Goal: Task Accomplishment & Management: Manage account settings

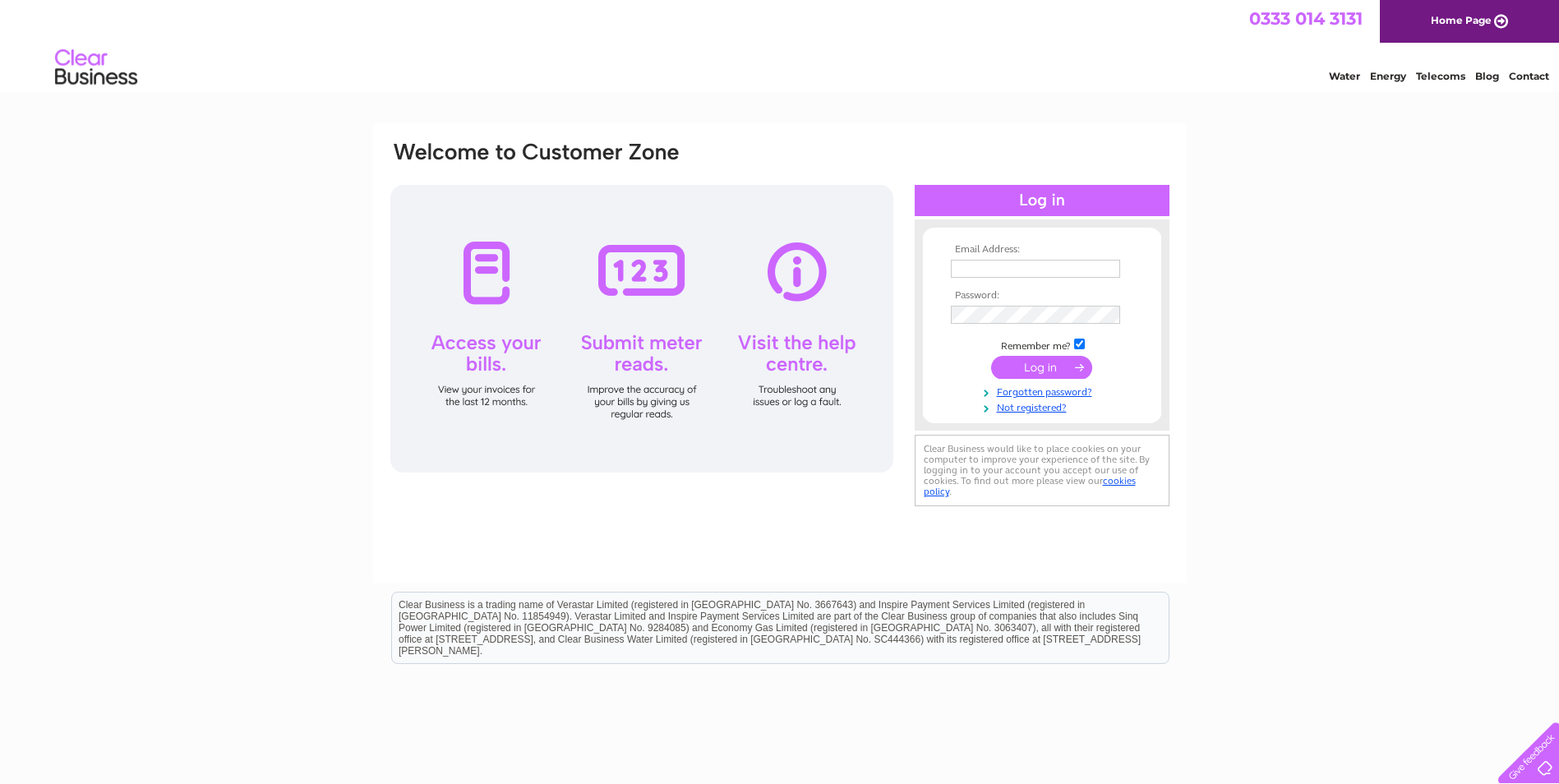
type input "[EMAIL_ADDRESS][DOMAIN_NAME]"
click at [1054, 358] on input "submit" at bounding box center [1042, 367] width 101 height 23
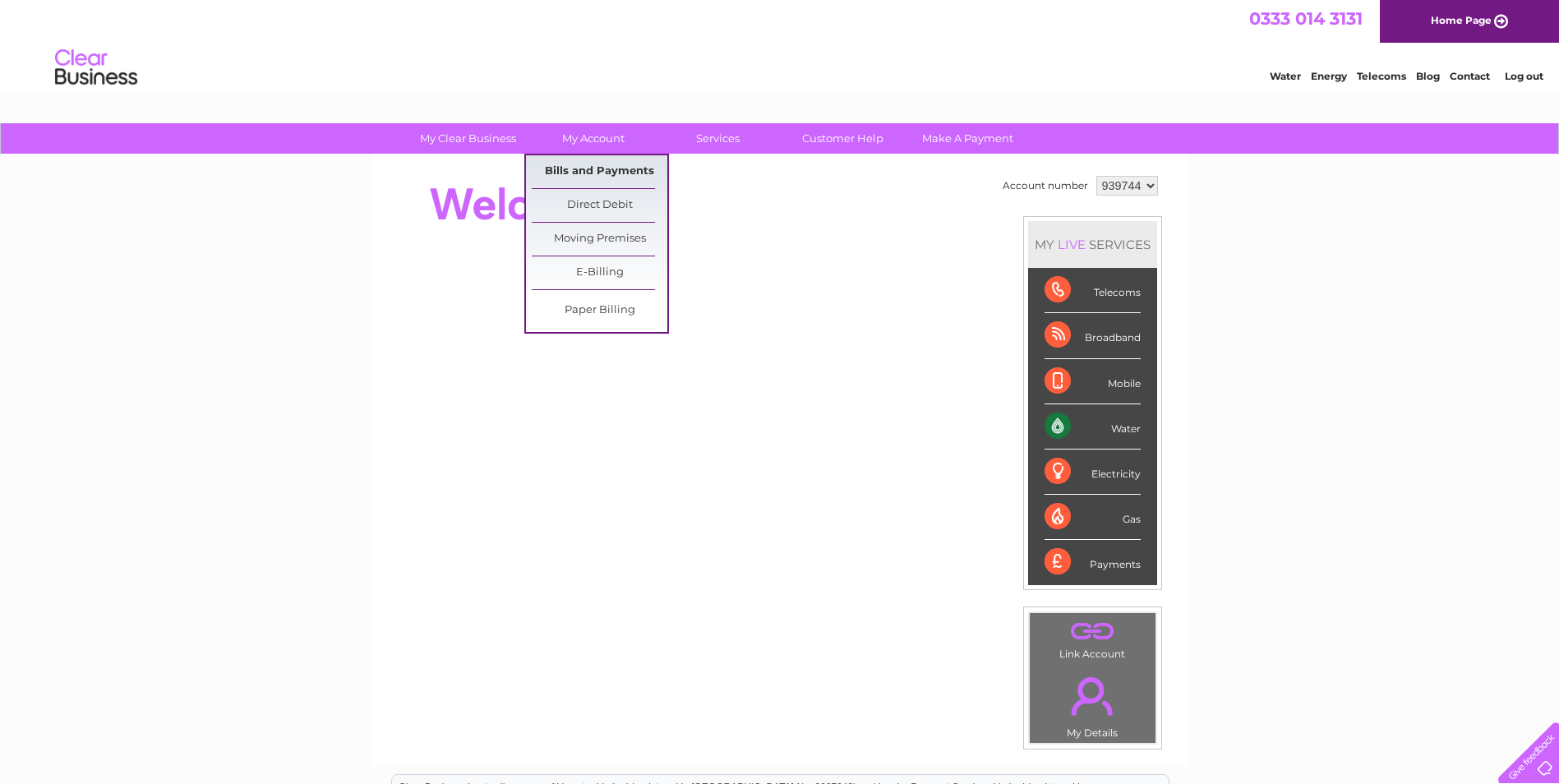
click at [569, 167] on link "Bills and Payments" at bounding box center [599, 171] width 135 height 33
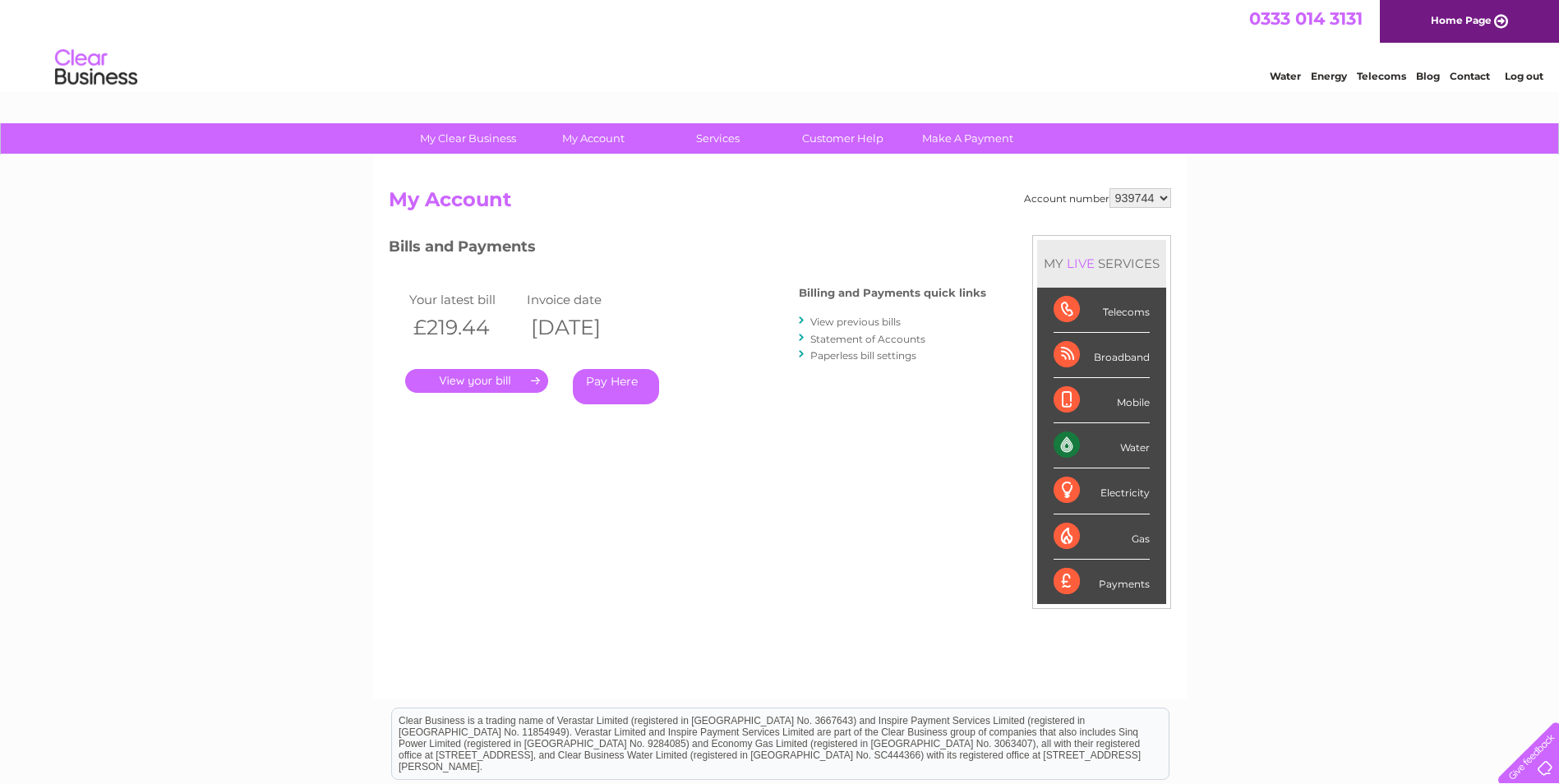
click at [511, 377] on link "." at bounding box center [477, 380] width 143 height 24
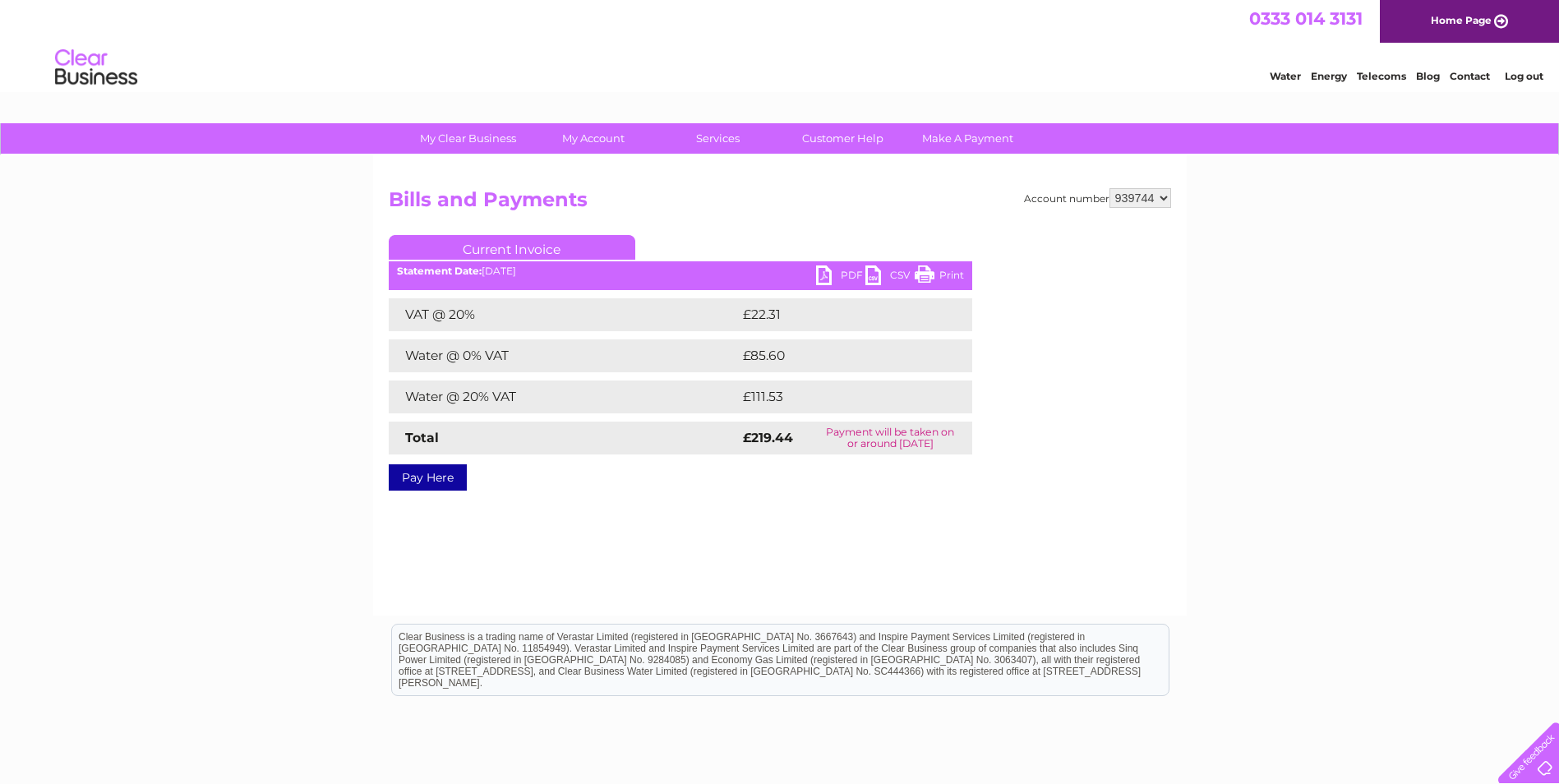
click at [842, 275] on link "PDF" at bounding box center [841, 277] width 50 height 24
click at [1526, 74] on link "Log out" at bounding box center [1525, 76] width 39 height 12
